Goal: Task Accomplishment & Management: Manage account settings

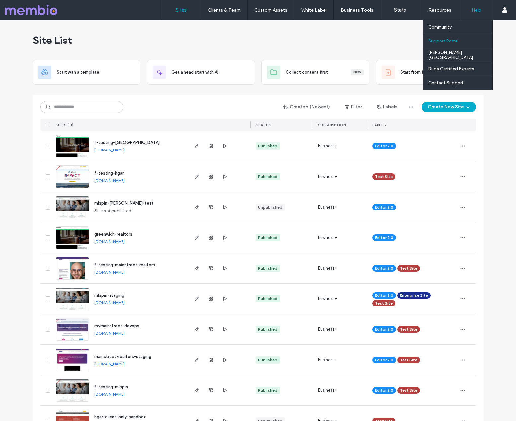
click at [452, 41] on label "Support Portal" at bounding box center [443, 40] width 30 height 5
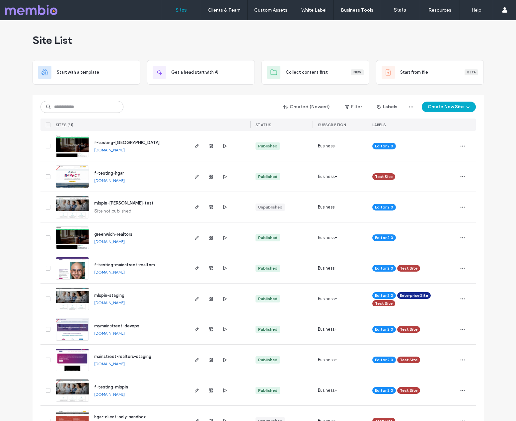
drag, startPoint x: 325, startPoint y: 36, endPoint x: 259, endPoint y: 26, distance: 66.6
click at [325, 36] on div "Site List" at bounding box center [258, 40] width 451 height 40
click at [205, 29] on div "Site List" at bounding box center [258, 40] width 451 height 40
click at [226, 28] on label "Client Management" at bounding box center [225, 27] width 39 height 5
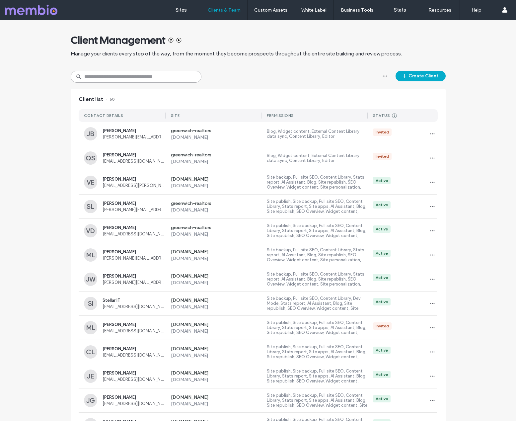
click at [124, 77] on input at bounding box center [136, 77] width 131 height 12
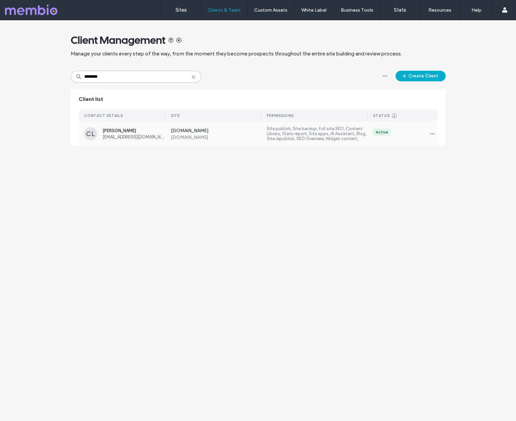
type input "********"
click at [270, 132] on label "Site publish, Site backup, Full site SEO, Content Library, Stats report, Site a…" at bounding box center [317, 133] width 101 height 15
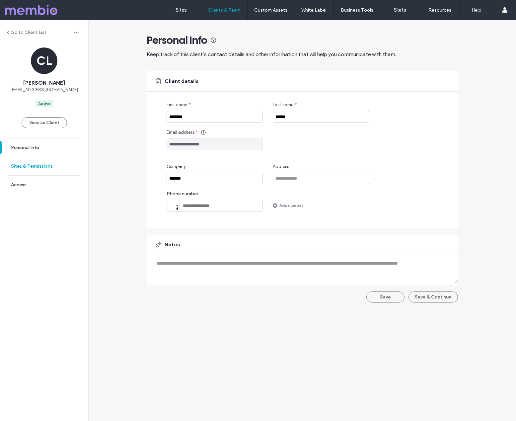
click at [33, 167] on label "Sites & Permissions" at bounding box center [32, 166] width 42 height 6
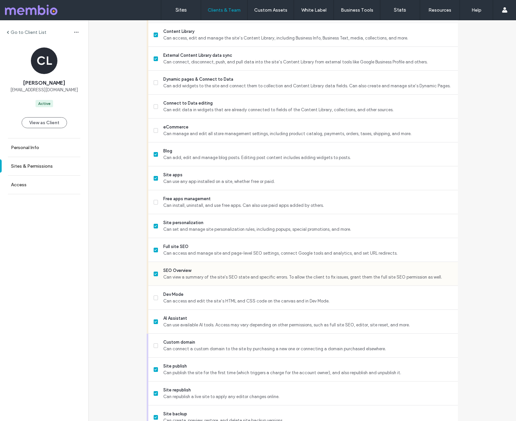
scroll to position [420, 0]
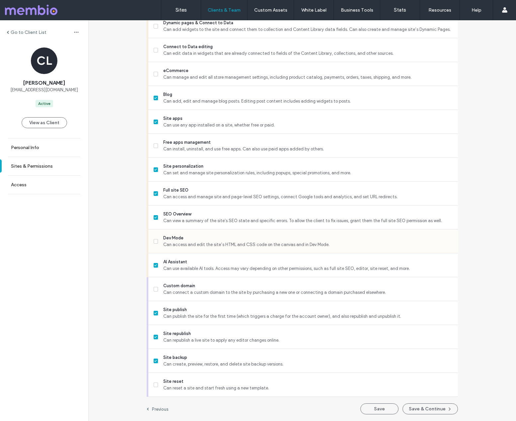
click at [154, 236] on label "Dev Mode Can access and edit the site’s HTML and CSS code on the canvas and in …" at bounding box center [303, 241] width 299 height 13
click at [151, 311] on div "Site publish Can publish the site for the first time (which triggers a charge f…" at bounding box center [303, 313] width 310 height 24
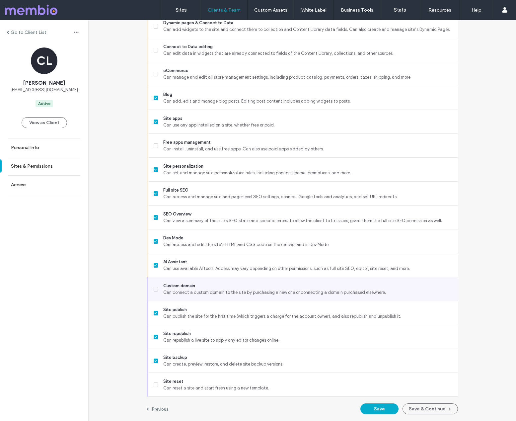
scroll to position [417, 0]
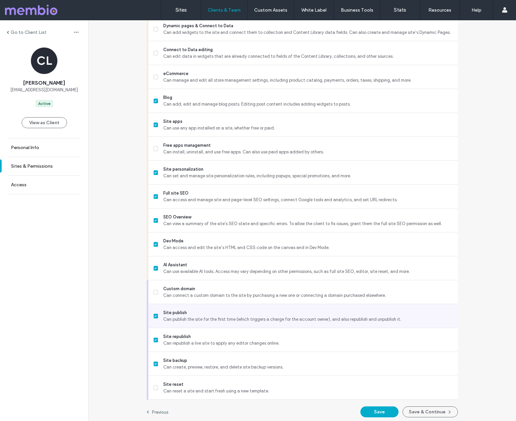
click at [154, 317] on span at bounding box center [156, 316] width 5 height 5
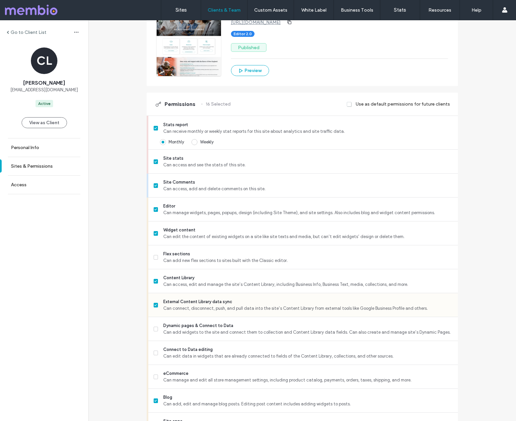
scroll to position [116, 0]
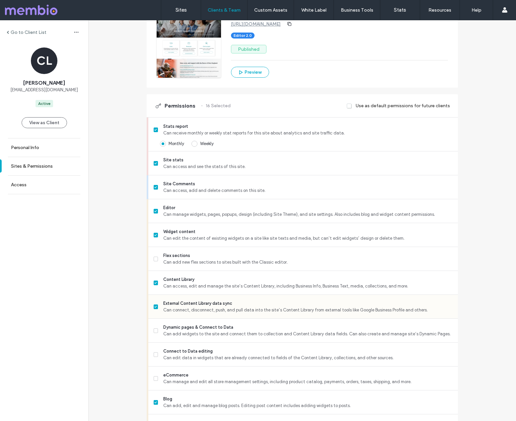
click at [154, 307] on icon at bounding box center [155, 307] width 3 height 2
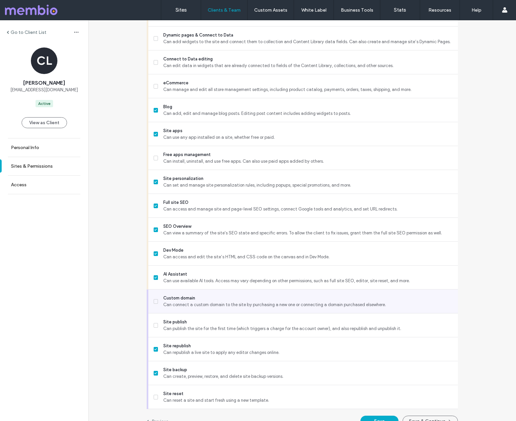
scroll to position [420, 0]
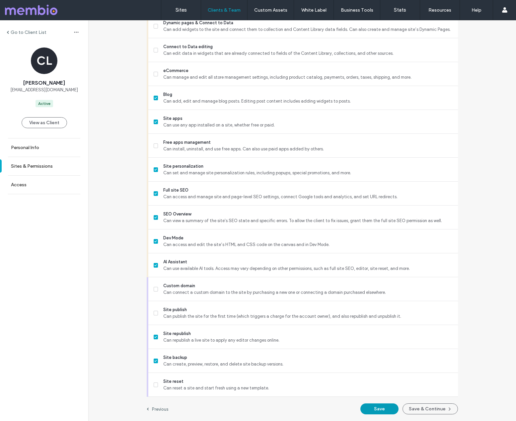
click at [378, 405] on button "Save" at bounding box center [379, 408] width 38 height 11
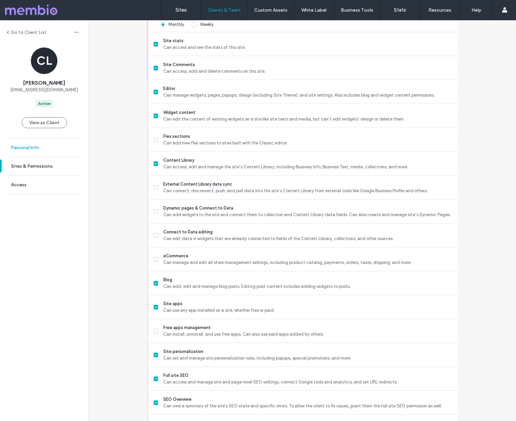
scroll to position [0, 0]
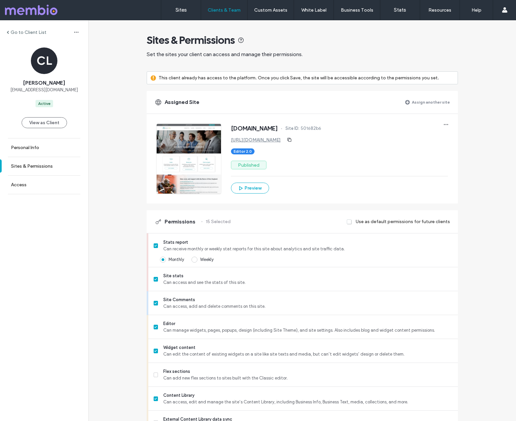
drag, startPoint x: 31, startPoint y: 10, endPoint x: 58, endPoint y: 21, distance: 29.2
click at [31, 10] on div at bounding box center [42, 10] width 75 height 11
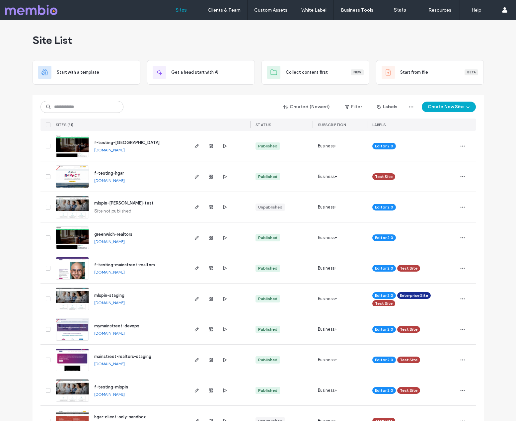
click at [275, 35] on div "Site List" at bounding box center [258, 40] width 451 height 40
click at [218, 40] on div "Site List" at bounding box center [258, 40] width 451 height 40
drag, startPoint x: 421, startPoint y: 39, endPoint x: 414, endPoint y: 60, distance: 22.0
click at [421, 39] on div "Site List" at bounding box center [258, 40] width 451 height 40
